Goal: Task Accomplishment & Management: Manage account settings

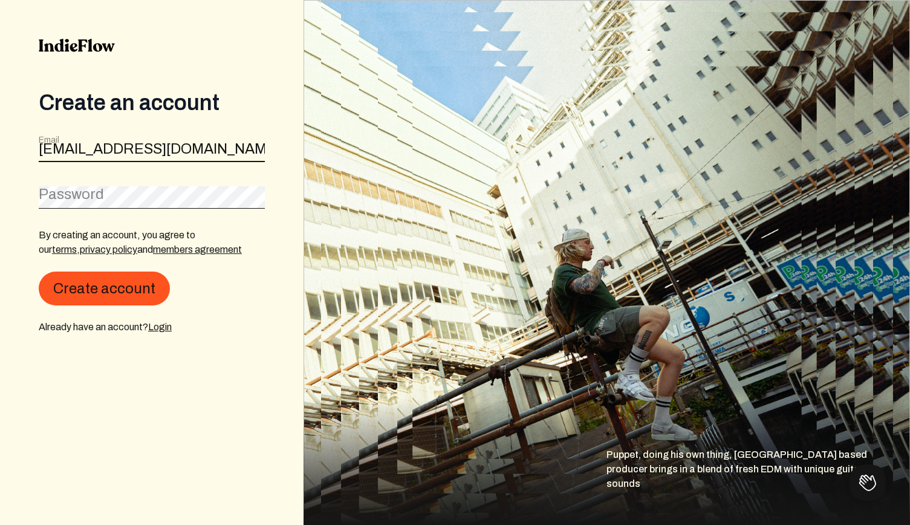
click at [119, 149] on input "[EMAIL_ADDRESS][DOMAIN_NAME]" at bounding box center [152, 150] width 226 height 23
type input "[PERSON_NAME]"
type input "[EMAIL_ADDRESS][DOMAIN_NAME]"
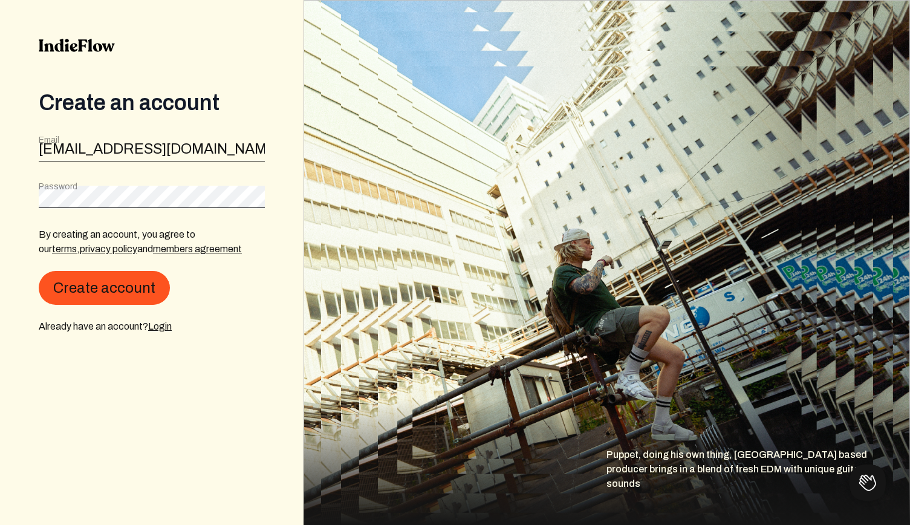
click at [159, 144] on input "[EMAIL_ADDRESS][DOMAIN_NAME]" at bounding box center [152, 150] width 226 height 22
click at [165, 327] on link "Login" at bounding box center [160, 326] width 24 height 10
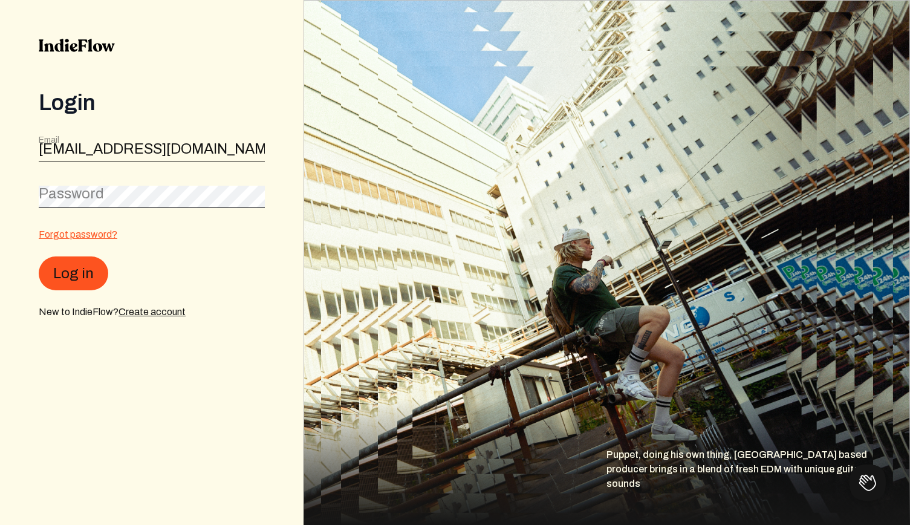
click at [69, 234] on link "Forgot password?" at bounding box center [78, 234] width 79 height 10
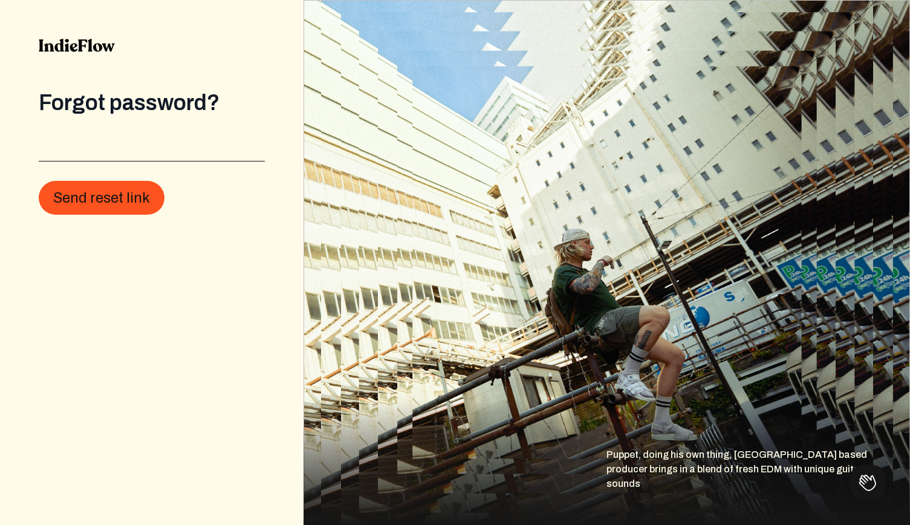
type input "[EMAIL_ADDRESS][DOMAIN_NAME]"
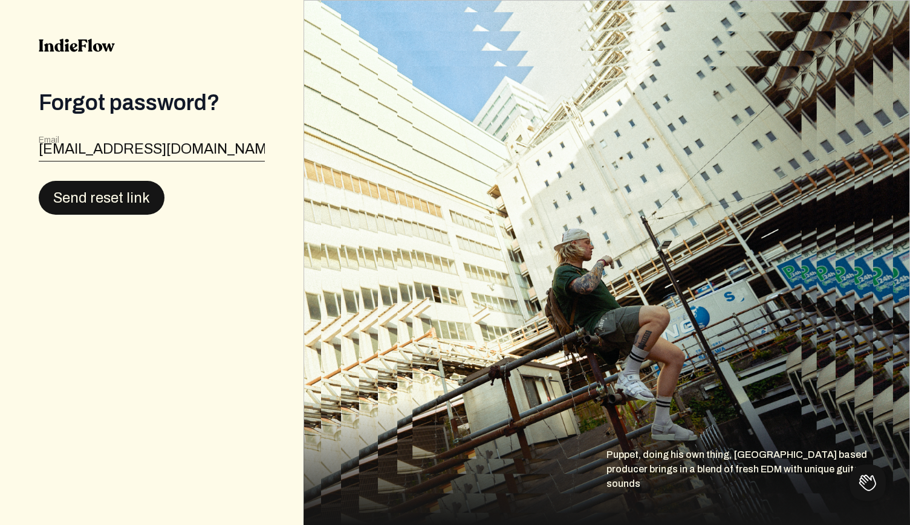
click at [112, 193] on button "Send reset link" at bounding box center [102, 198] width 126 height 34
